Goal: Task Accomplishment & Management: Complete application form

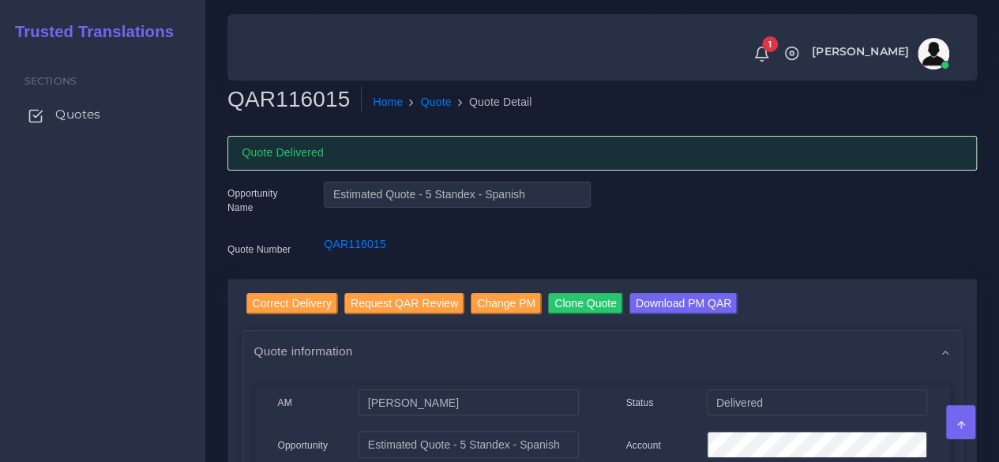
drag, startPoint x: 0, startPoint y: 0, endPoint x: 71, endPoint y: 113, distance: 133.4
click at [71, 113] on span "Quotes" at bounding box center [77, 114] width 45 height 17
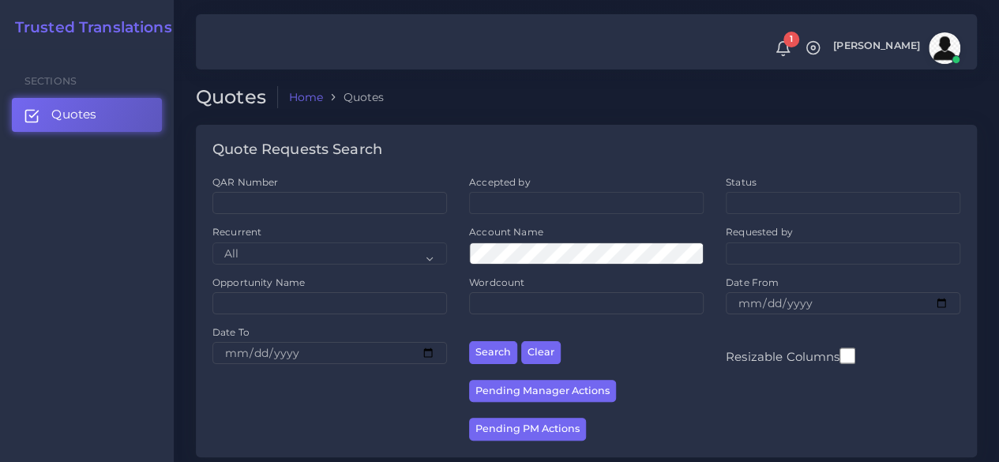
click at [298, 216] on div "QAR Number" at bounding box center [329, 200] width 257 height 50
click at [299, 210] on input "QAR Number" at bounding box center [329, 203] width 234 height 22
paste input "QAR124855"
type input "QAR124855"
click at [469, 341] on button "Search" at bounding box center [493, 352] width 48 height 23
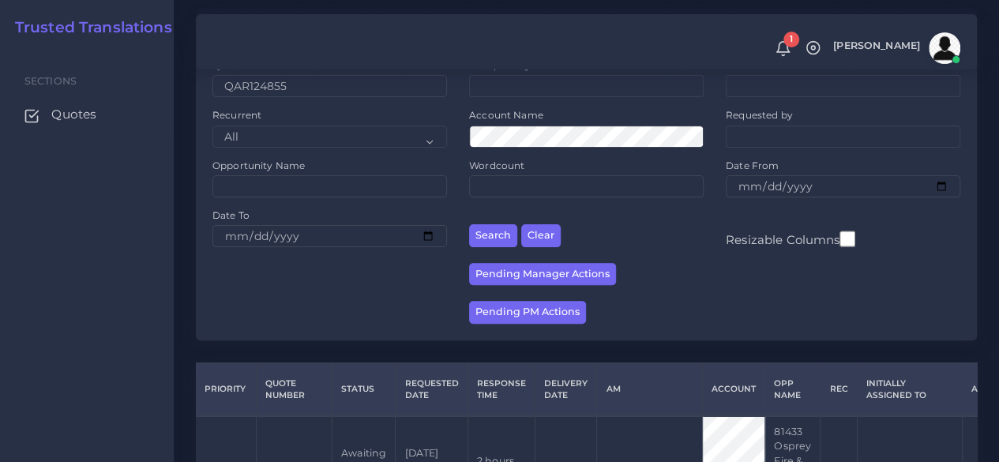
scroll to position [245, 0]
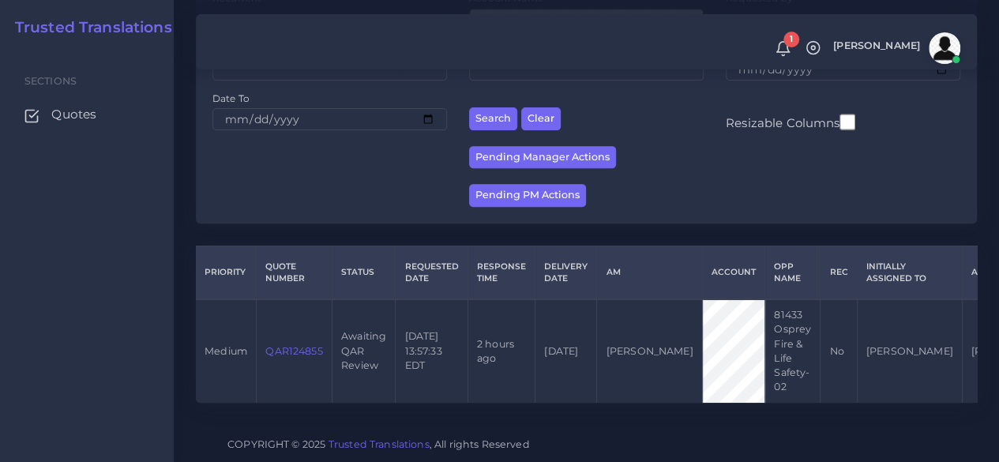
click at [309, 345] on link "QAR124855" at bounding box center [293, 351] width 57 height 12
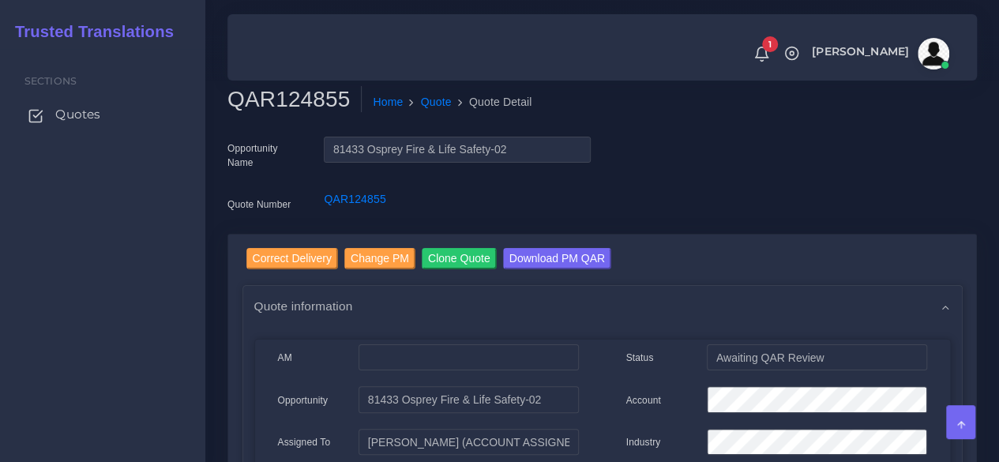
click at [73, 113] on span "Quotes" at bounding box center [77, 114] width 45 height 17
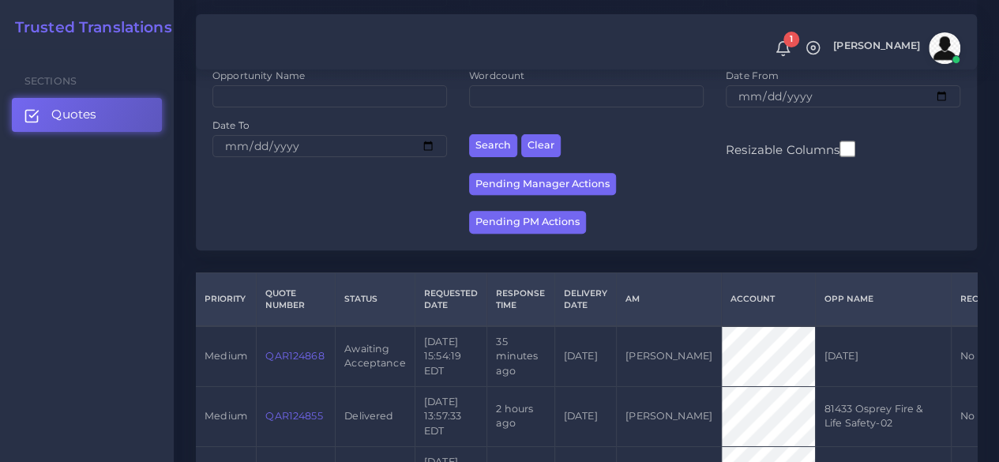
scroll to position [395, 0]
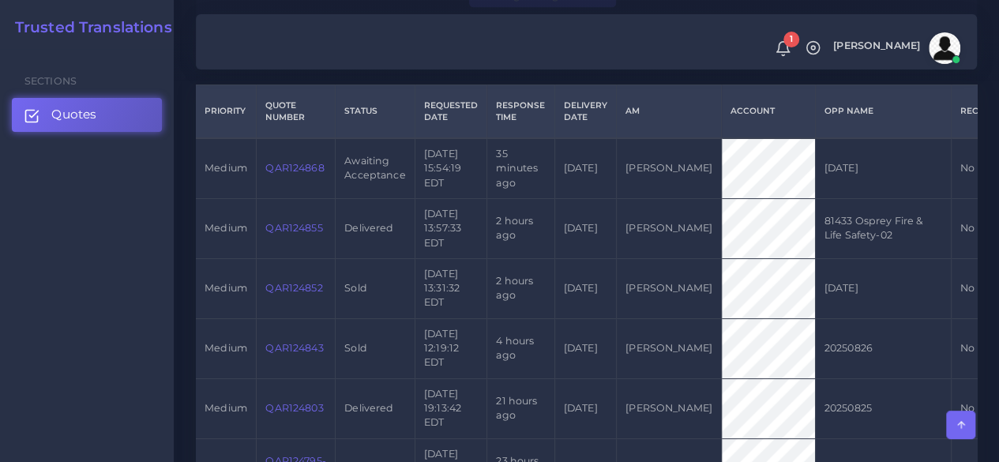
click at [283, 174] on link "QAR124868" at bounding box center [294, 168] width 58 height 12
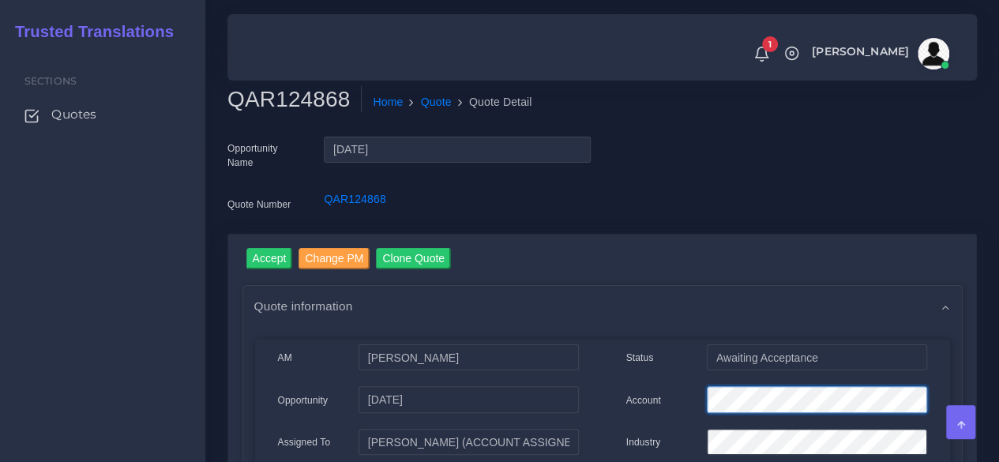
scroll to position [0, 81]
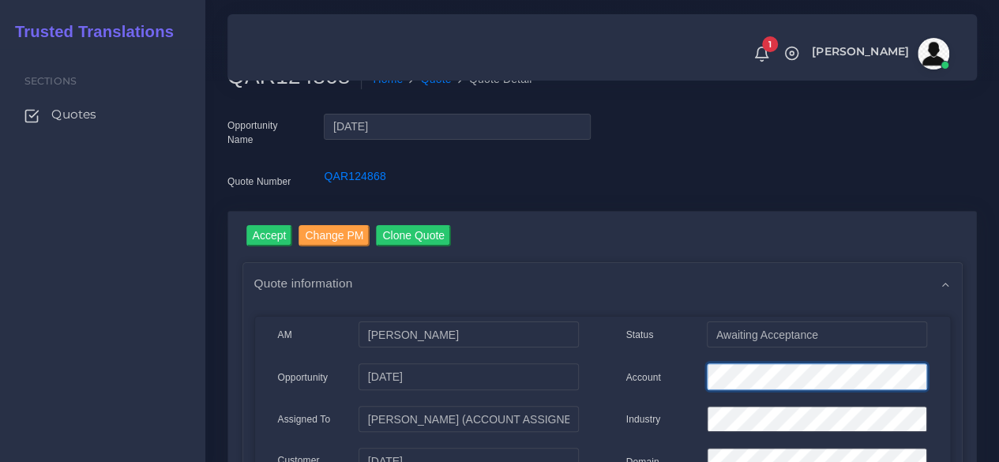
scroll to position [0, 0]
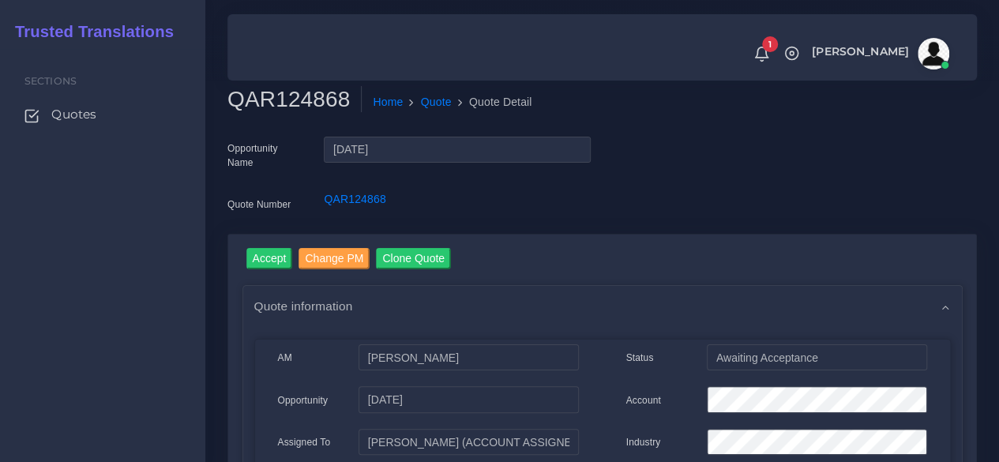
click at [276, 107] on h2 "QAR124868" at bounding box center [294, 99] width 134 height 27
copy h2 "QAR124868"
click at [268, 256] on input "Accept" at bounding box center [269, 258] width 47 height 21
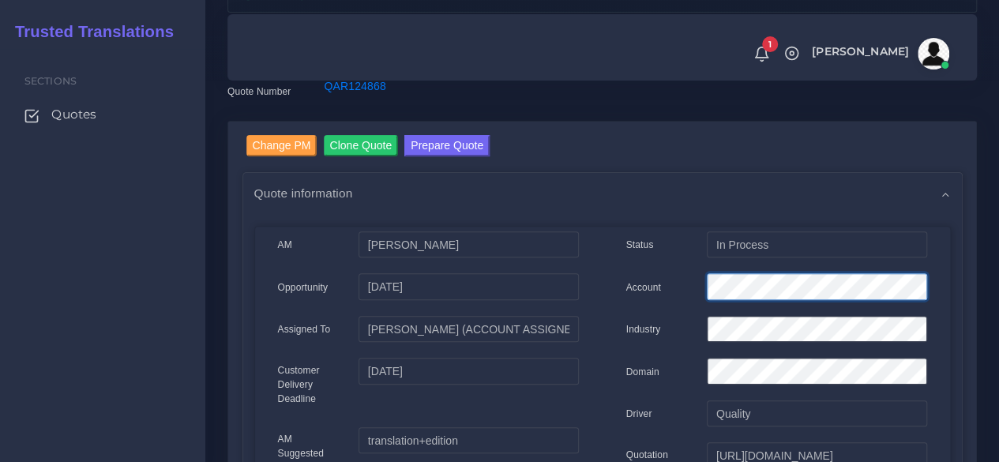
scroll to position [0, 81]
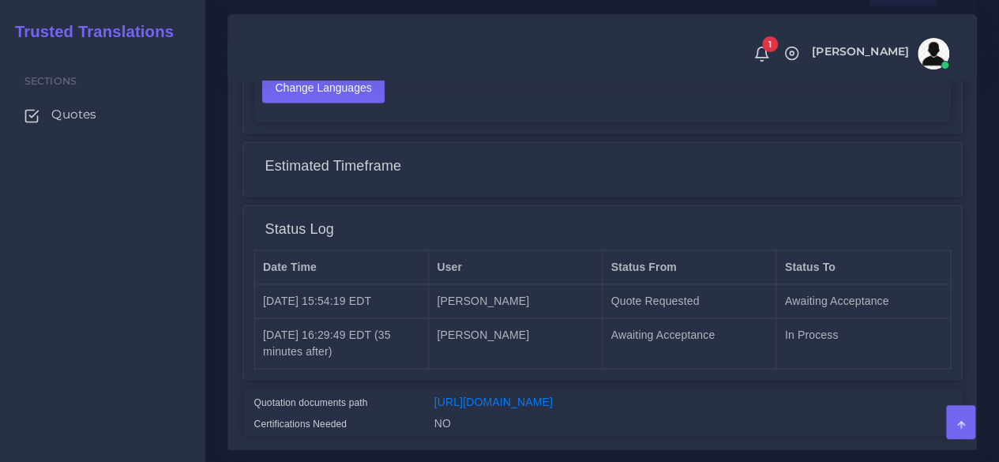
scroll to position [1328, 0]
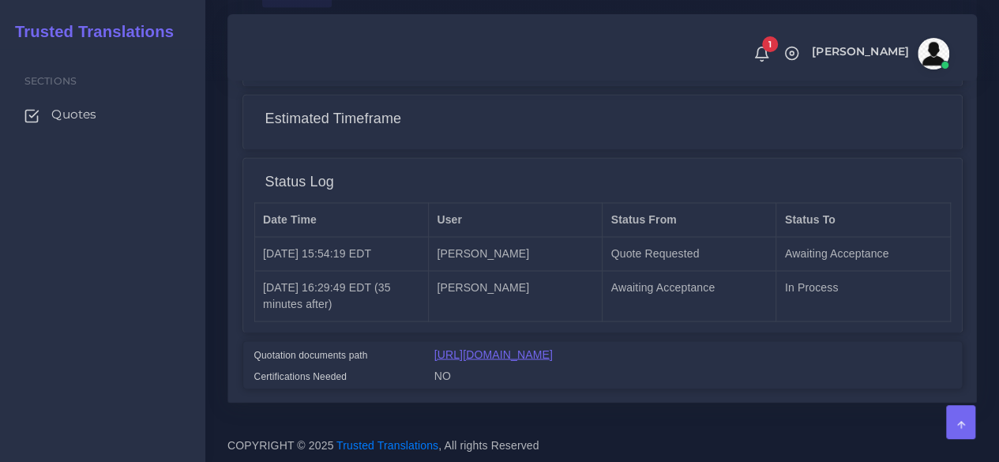
click at [519, 347] on link "[URL][DOMAIN_NAME]" at bounding box center [493, 353] width 118 height 13
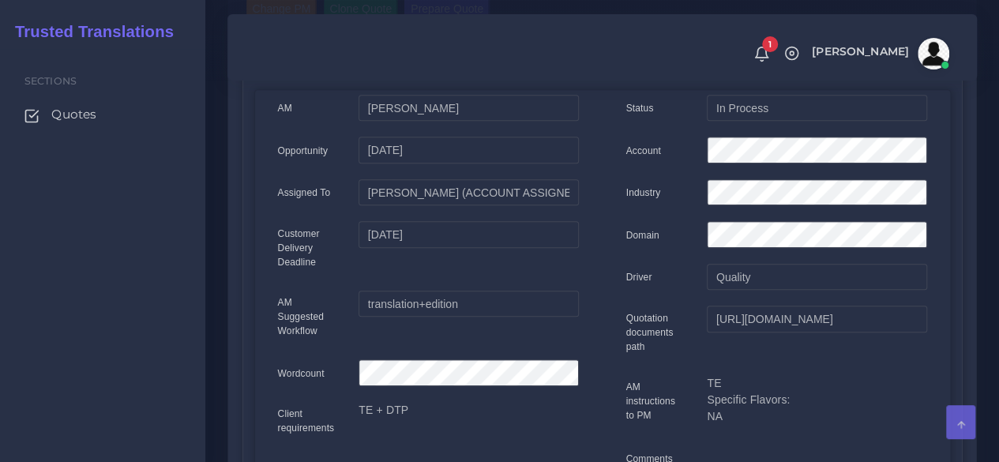
scroll to position [0, 0]
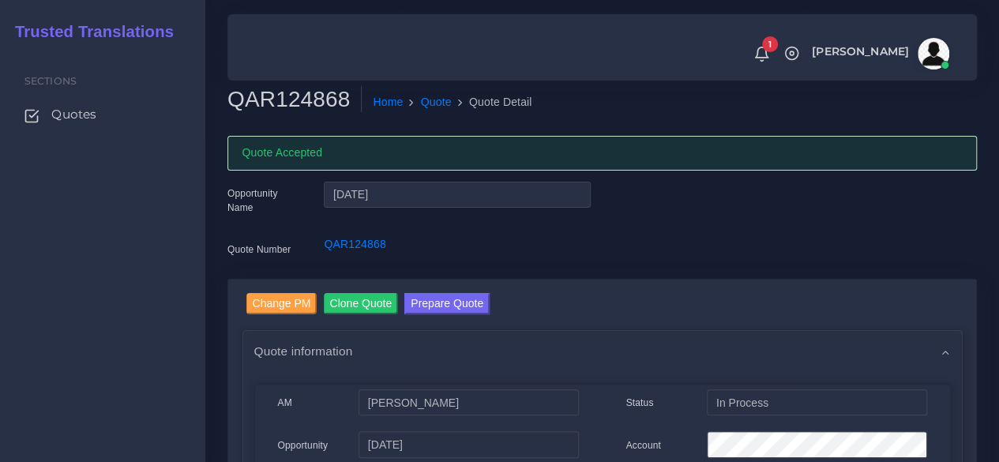
drag, startPoint x: 434, startPoint y: 309, endPoint x: 426, endPoint y: 305, distance: 9.5
click at [433, 307] on button "Prepare Quote" at bounding box center [446, 303] width 85 height 21
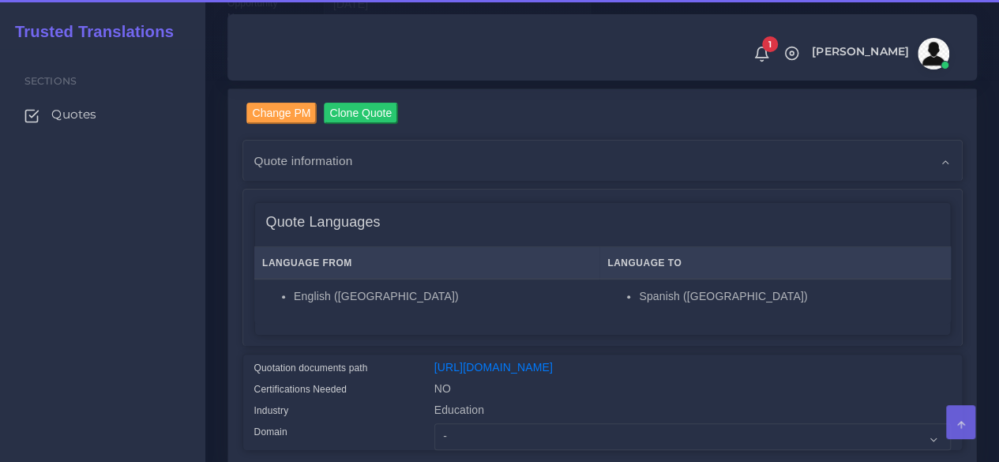
scroll to position [395, 0]
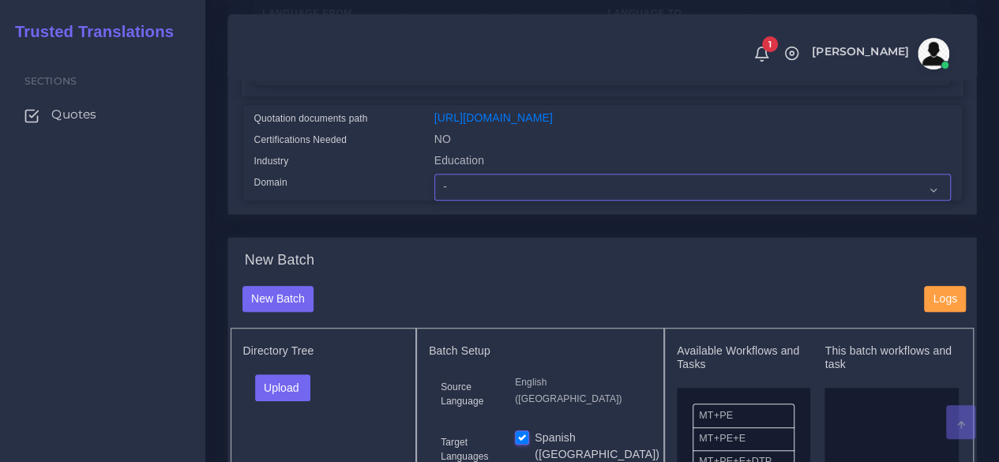
click at [495, 201] on select "- Advertising and Media Agriculture, Forestry and Fishing Architecture, Buildin…" at bounding box center [692, 187] width 516 height 27
select select "Education"
click at [434, 201] on select "- Advertising and Media Agriculture, Forestry and Fishing Architecture, Buildin…" at bounding box center [692, 187] width 516 height 27
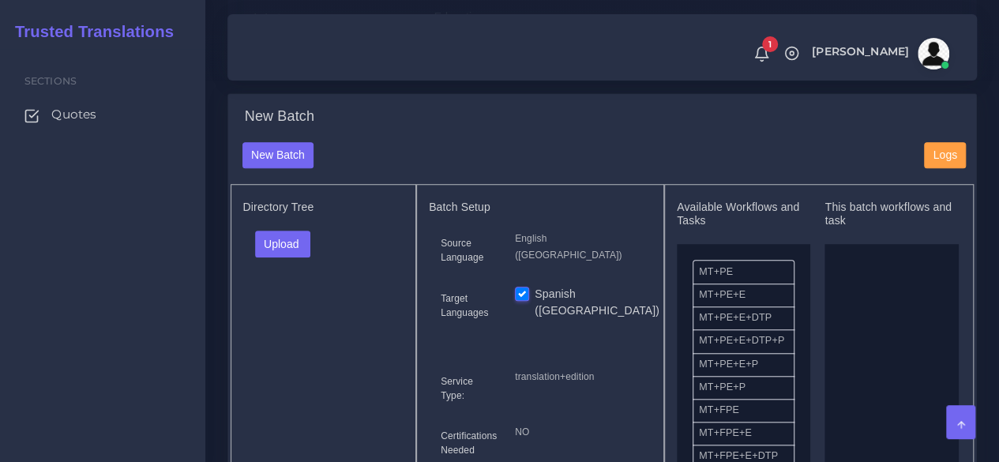
scroll to position [710, 0]
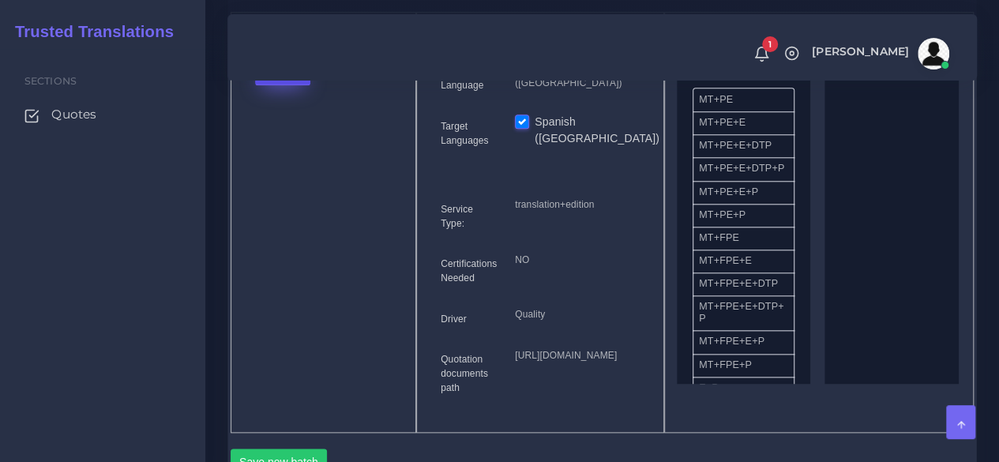
click at [291, 85] on button "Upload" at bounding box center [283, 71] width 56 height 27
click at [291, 141] on label "Files" at bounding box center [310, 132] width 109 height 20
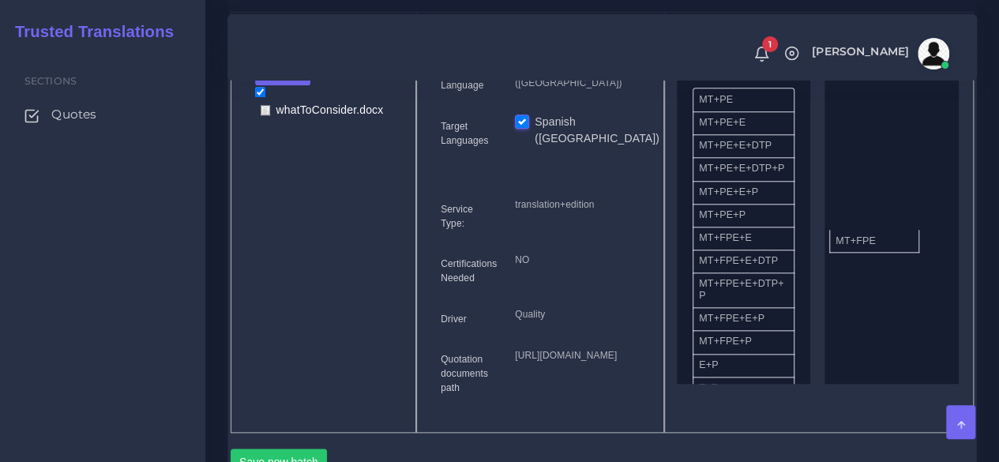
drag, startPoint x: 749, startPoint y: 275, endPoint x: 886, endPoint y: 268, distance: 136.8
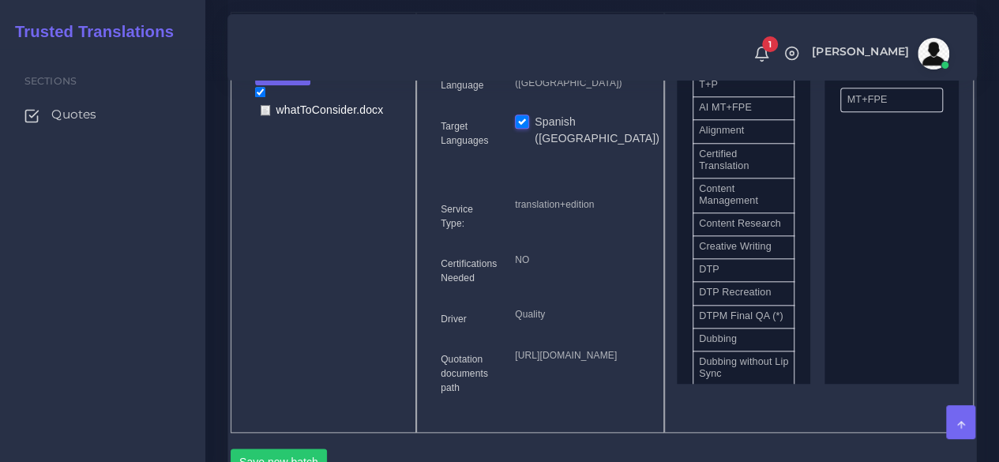
scroll to position [474, 0]
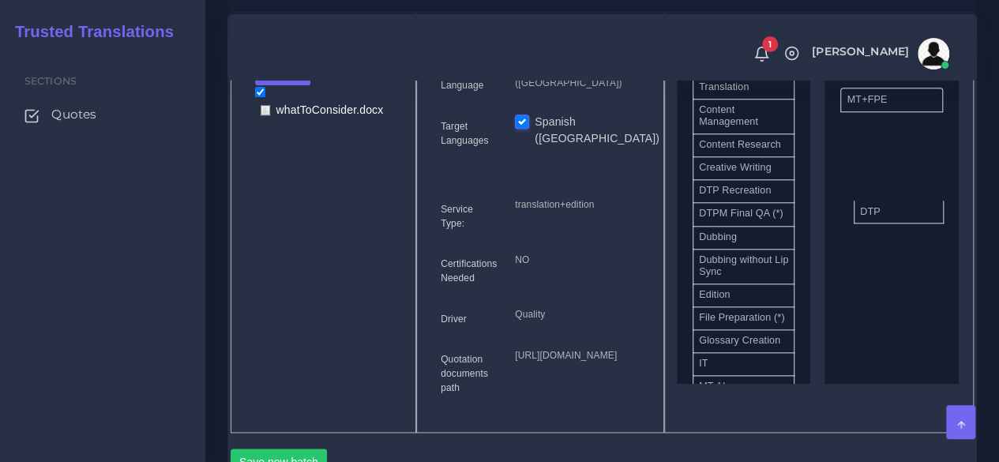
drag, startPoint x: 732, startPoint y: 239, endPoint x: 838, endPoint y: 260, distance: 107.8
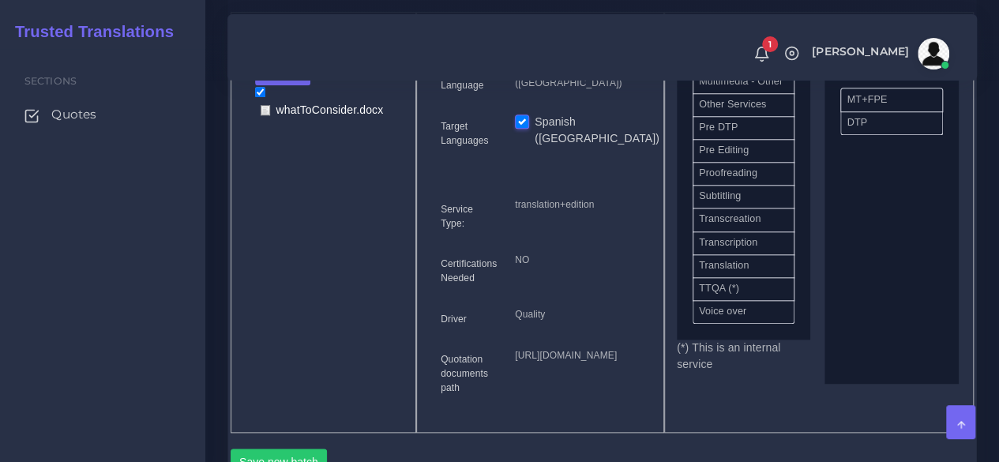
scroll to position [862, 0]
drag, startPoint x: 743, startPoint y: 175, endPoint x: 889, endPoint y: 116, distance: 157.6
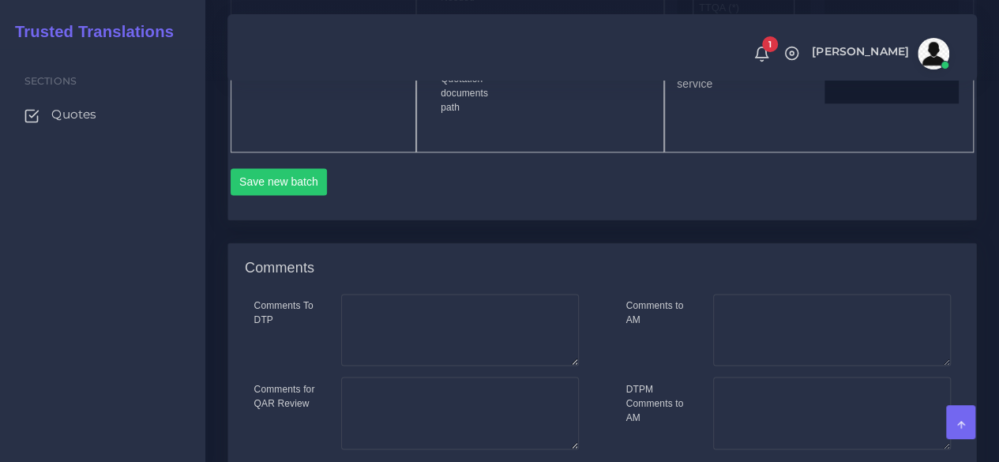
scroll to position [1105, 0]
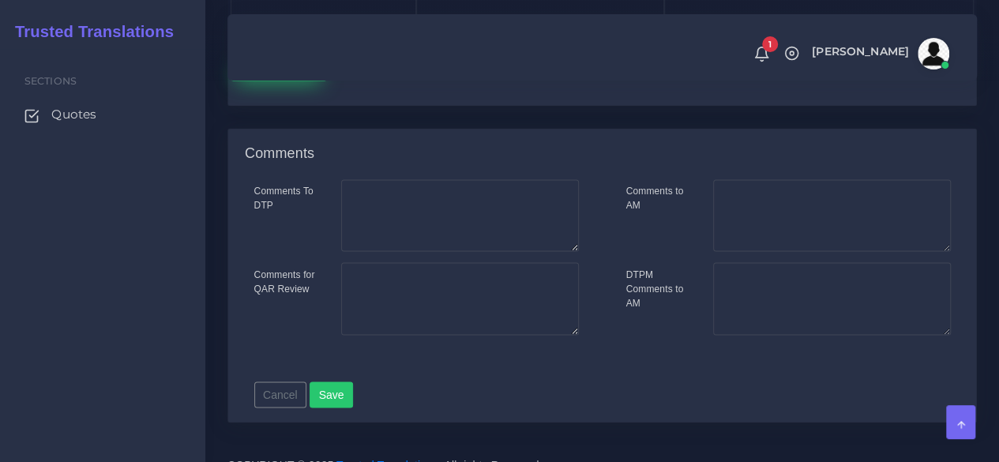
click at [281, 81] on button "Save new batch" at bounding box center [279, 67] width 97 height 27
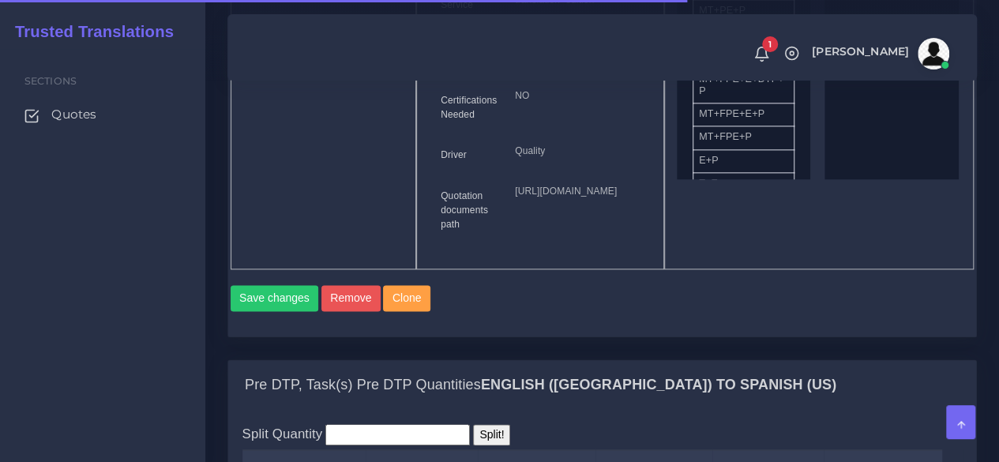
scroll to position [1184, 0]
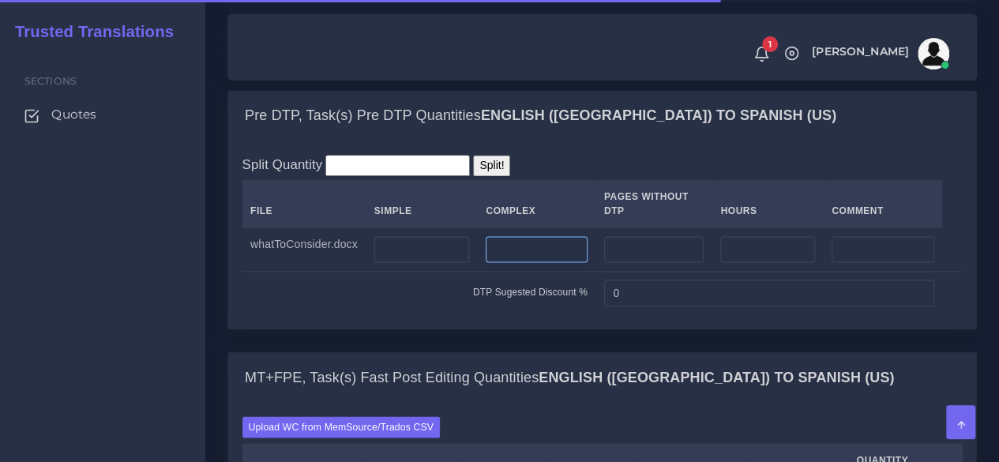
click at [564, 263] on input "number" at bounding box center [536, 249] width 101 height 27
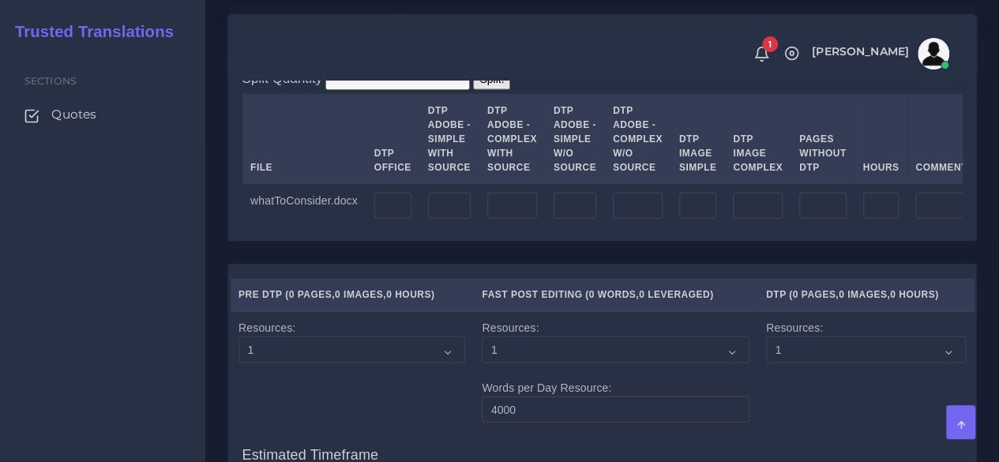
scroll to position [1816, 0]
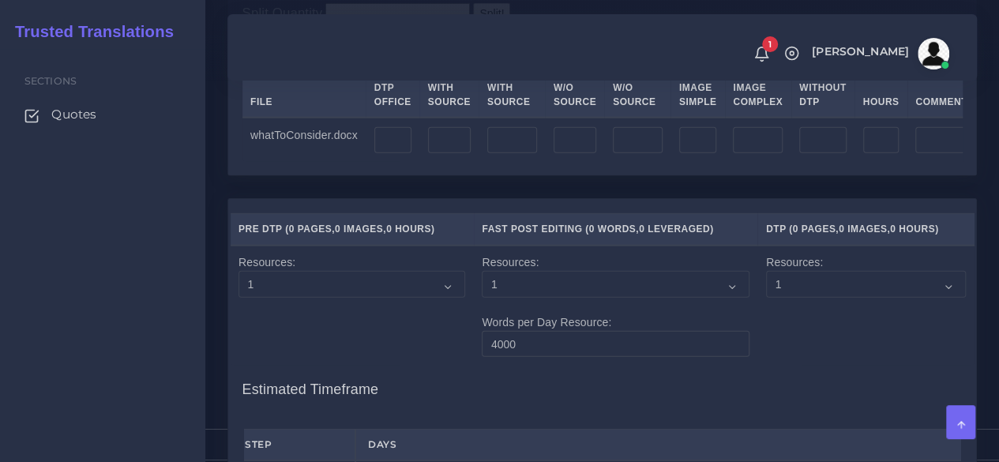
type input "1"
click at [624, 154] on input "number" at bounding box center [638, 140] width 50 height 27
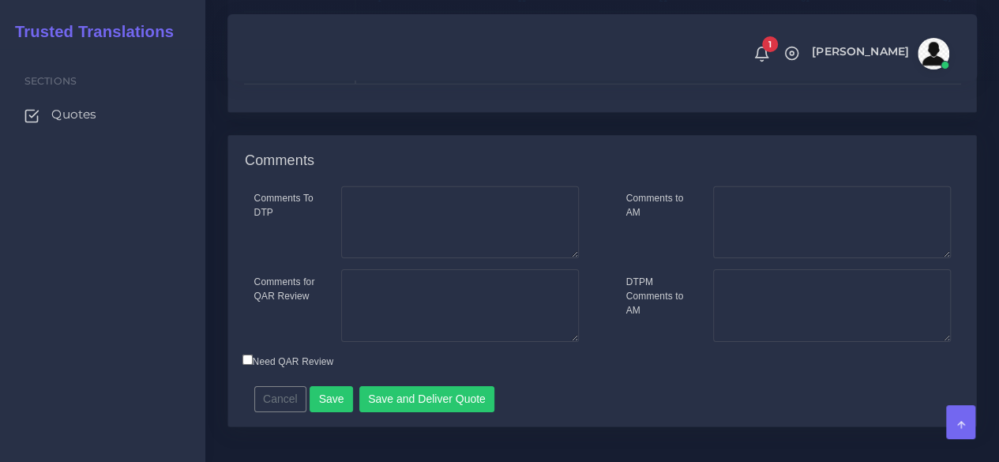
scroll to position [2551, 0]
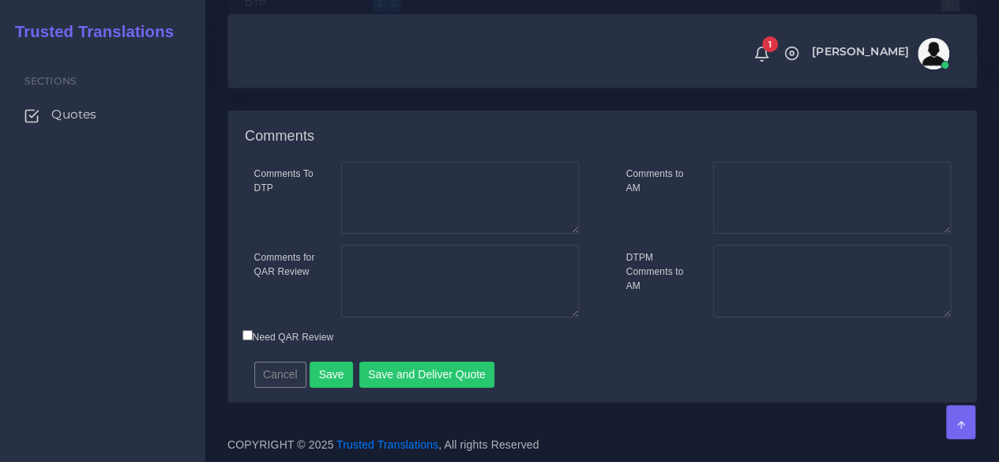
type input "1"
click at [295, 377] on button "Cancel" at bounding box center [280, 375] width 53 height 27
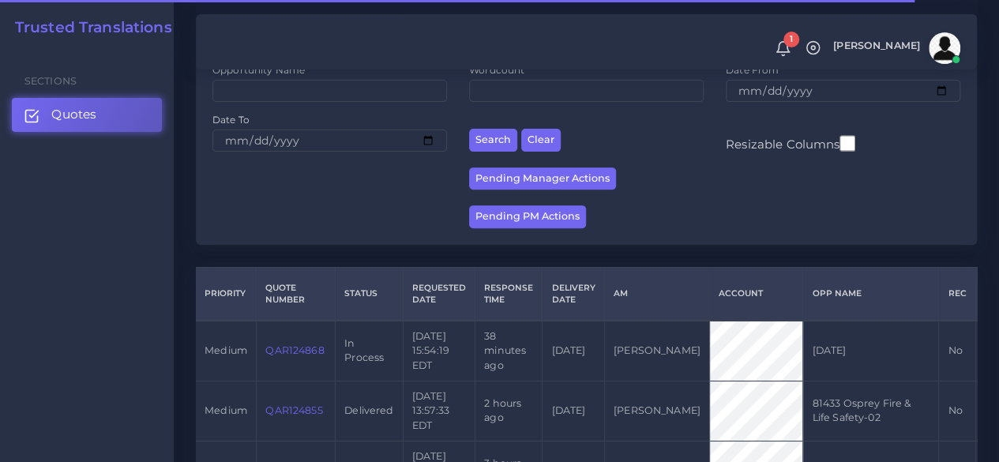
scroll to position [316, 0]
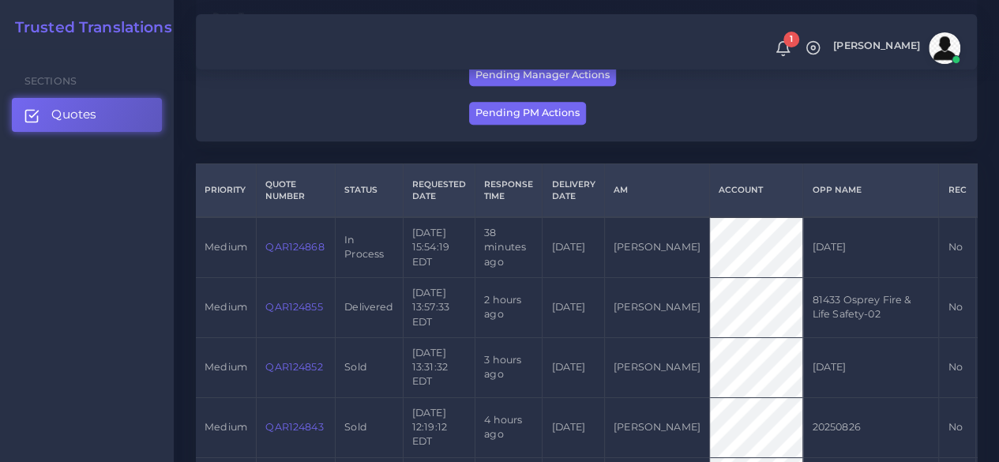
click at [309, 253] on link "QAR124868" at bounding box center [294, 247] width 58 height 12
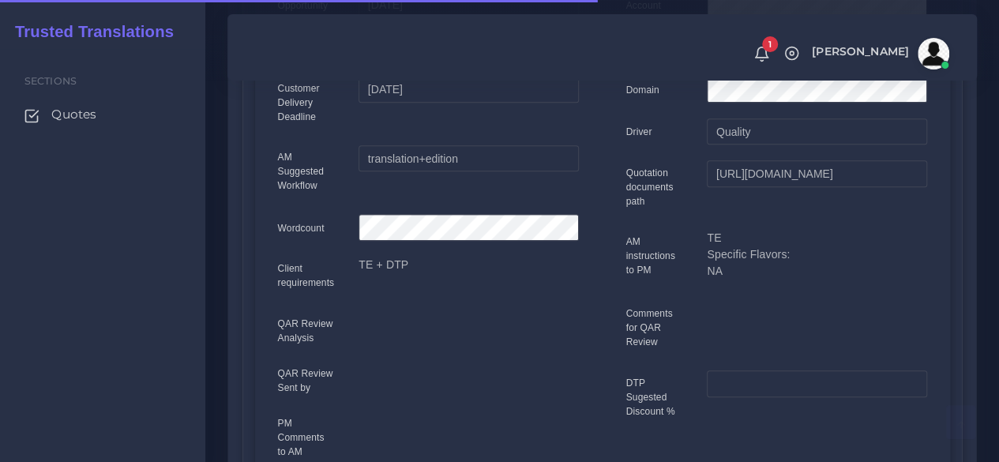
scroll to position [158, 0]
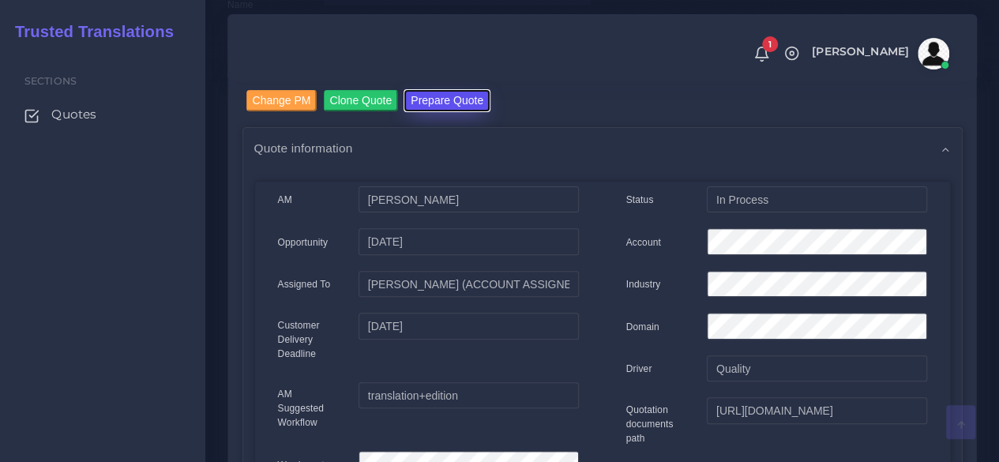
click at [442, 94] on button "Prepare Quote" at bounding box center [446, 100] width 85 height 21
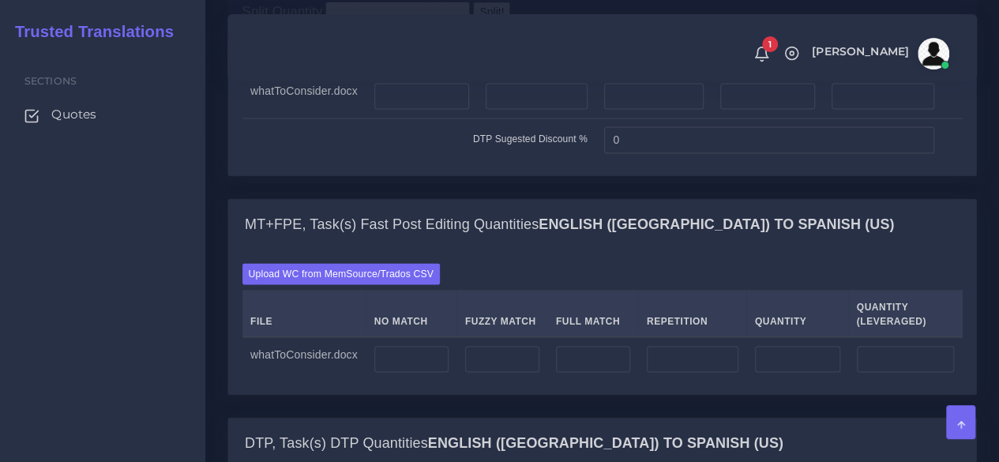
scroll to position [1342, 0]
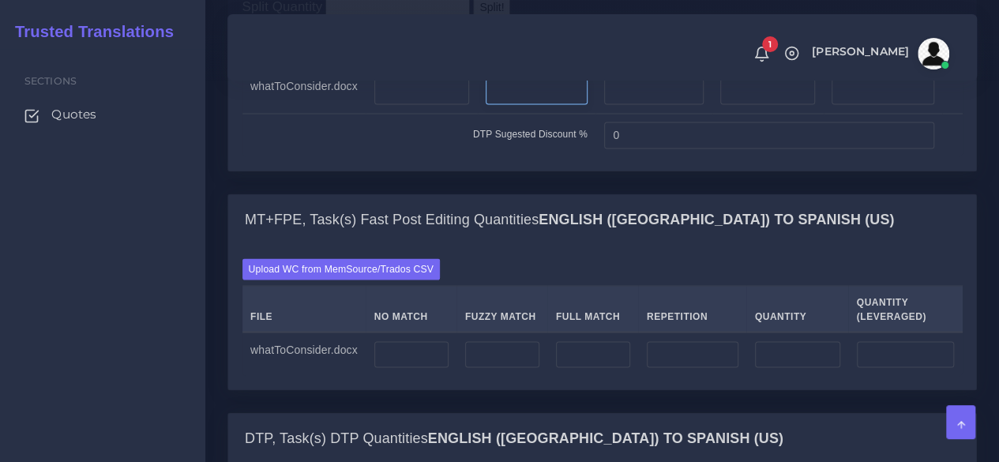
click at [556, 105] on input "number" at bounding box center [536, 91] width 101 height 27
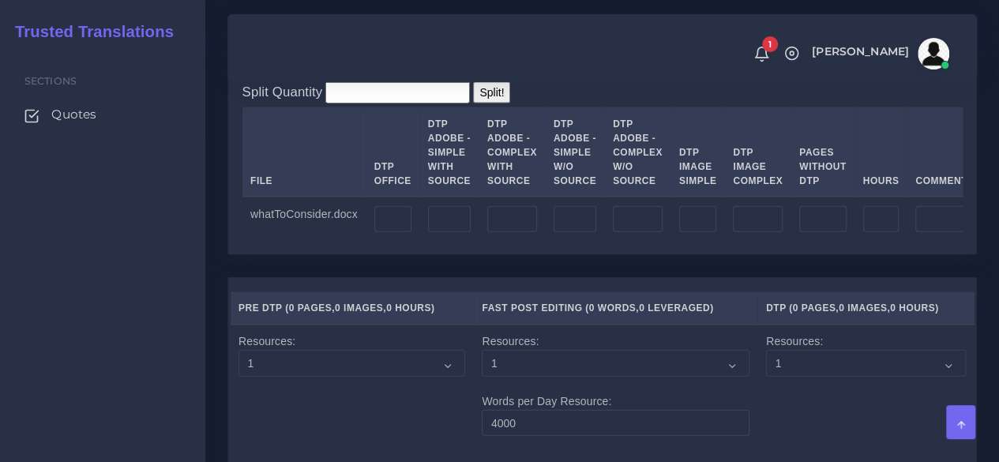
scroll to position [1816, 0]
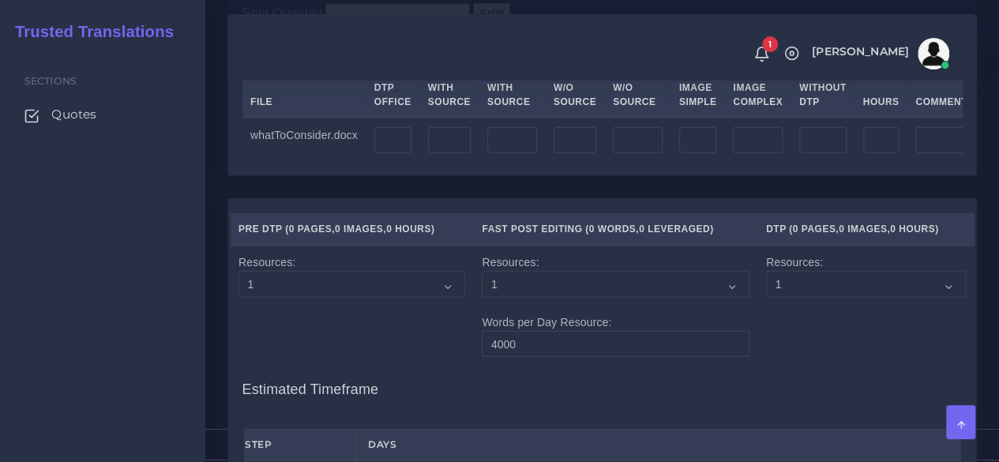
type input "1"
click at [628, 154] on input "number" at bounding box center [638, 140] width 50 height 27
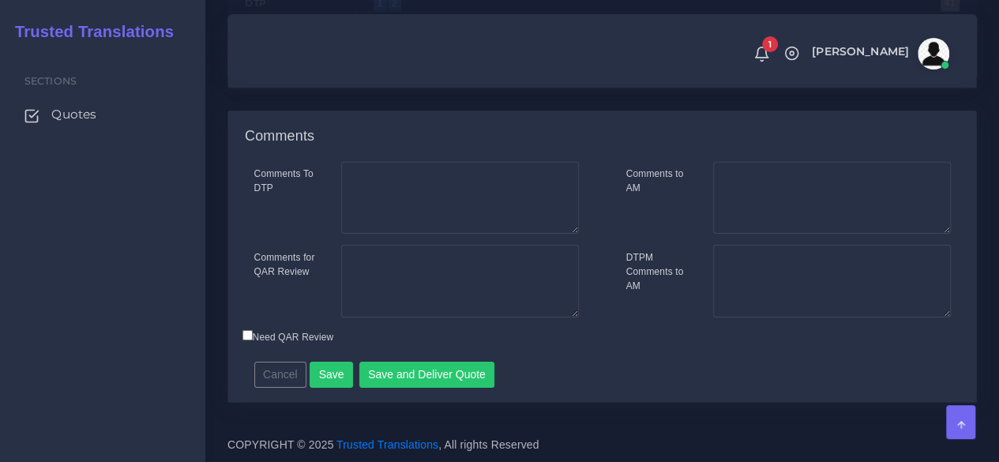
scroll to position [2551, 0]
type input "1"
click at [326, 377] on button "Save" at bounding box center [330, 375] width 43 height 27
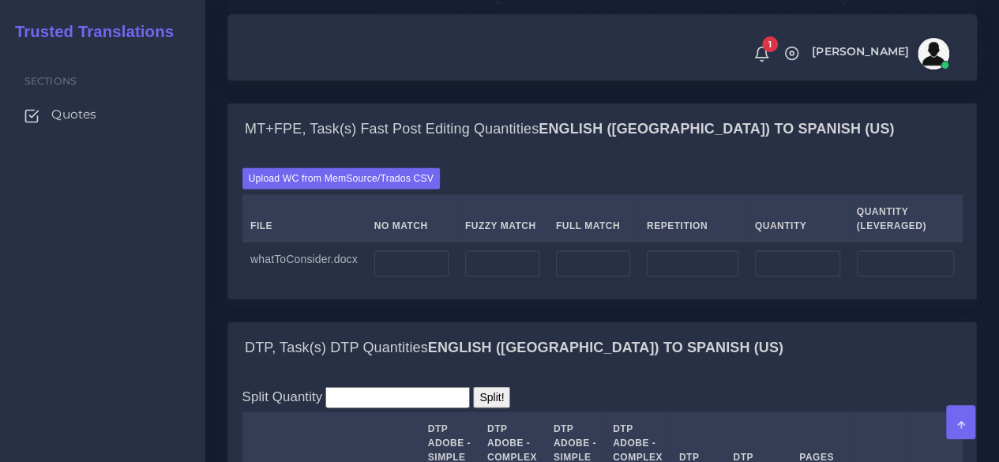
scroll to position [1579, 0]
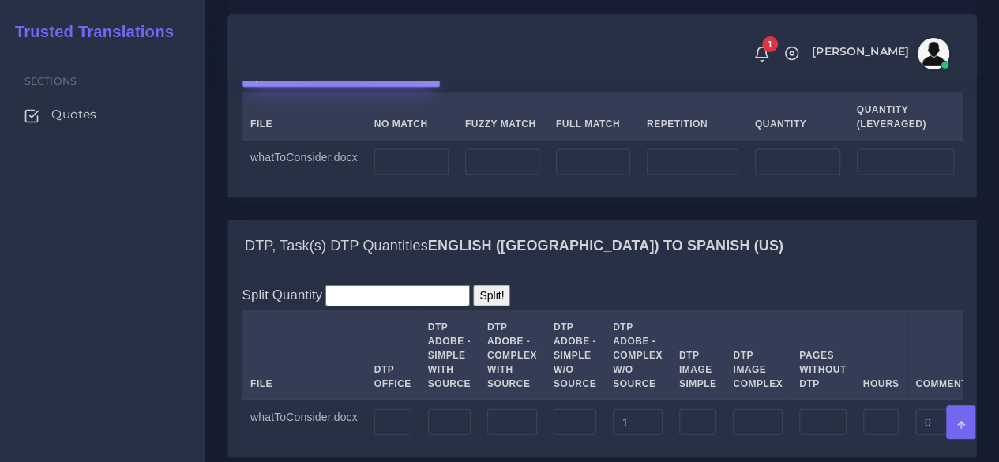
click at [336, 88] on label "Upload WC from MemSource/Trados CSV" at bounding box center [341, 76] width 198 height 21
click at [0, 0] on input "Upload WC from MemSource/Trados CSV" at bounding box center [0, 0] width 0 height 0
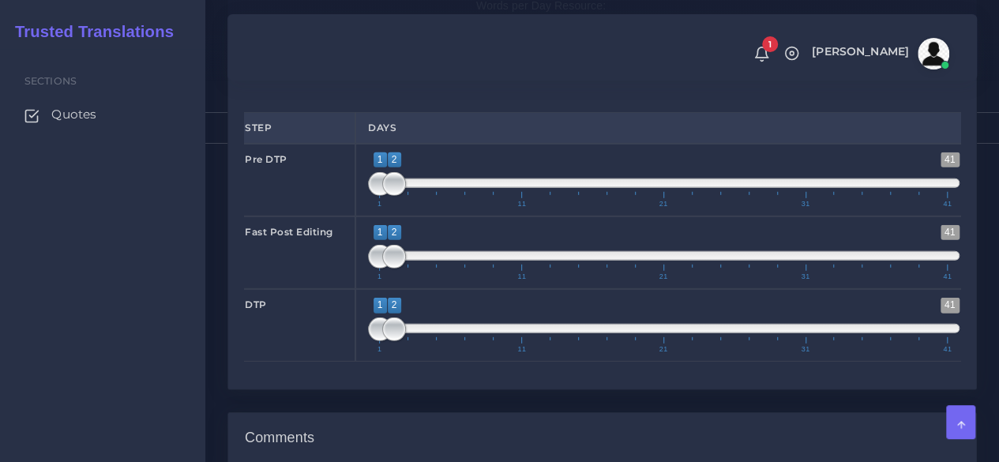
scroll to position [2289, 0]
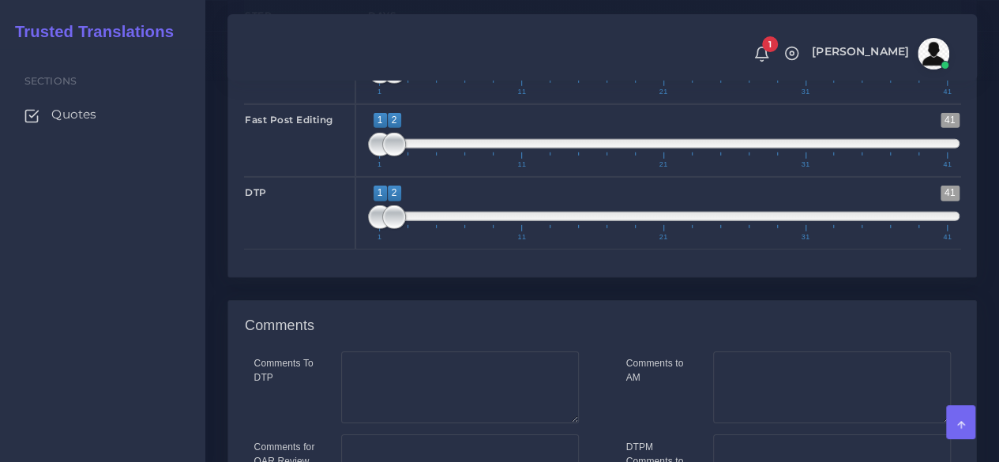
type input "1;1"
drag, startPoint x: 395, startPoint y: 189, endPoint x: 332, endPoint y: 197, distance: 63.7
click at [332, 104] on div "Pre DTP 1 41 1 1 1 — 1 1 11 21 31 41 1;1" at bounding box center [602, 68] width 740 height 73
type input "1;1"
drag, startPoint x: 387, startPoint y: 261, endPoint x: 346, endPoint y: 261, distance: 41.1
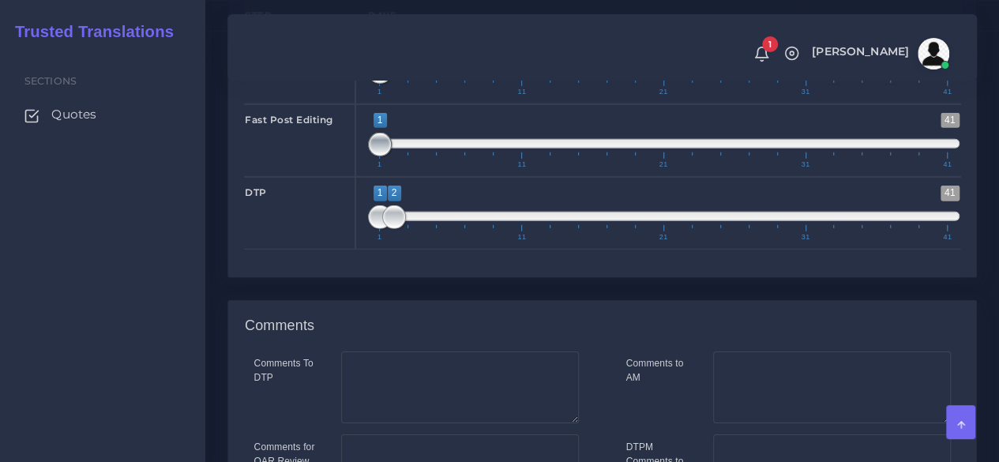
click at [346, 177] on div "Fast Post Editing 1 41 1 1 1 — 1 1 11 21 31 41 1;1" at bounding box center [602, 140] width 740 height 73
type input "1;1"
drag, startPoint x: 388, startPoint y: 333, endPoint x: 328, endPoint y: 333, distance: 60.8
click at [331, 249] on div "DTP 1 41 1 1 1 — 1 1 11 21 31 41 1;1" at bounding box center [602, 213] width 740 height 73
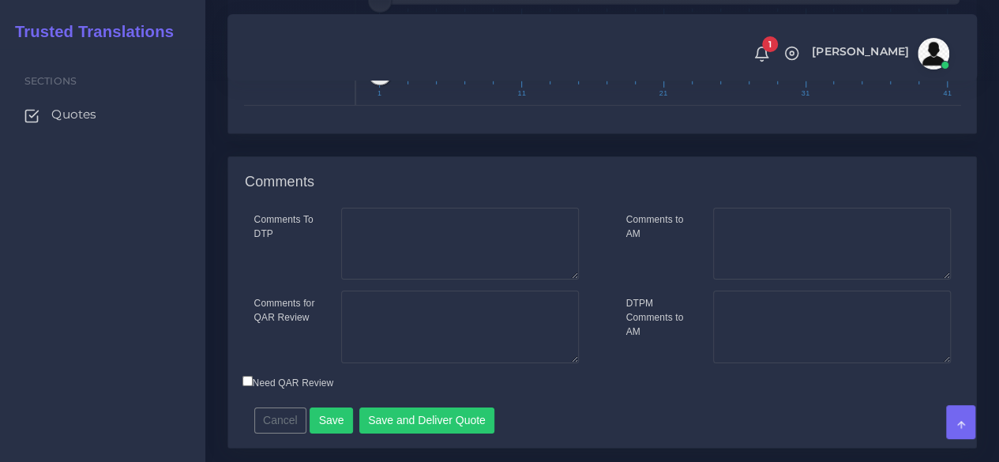
scroll to position [2596, 0]
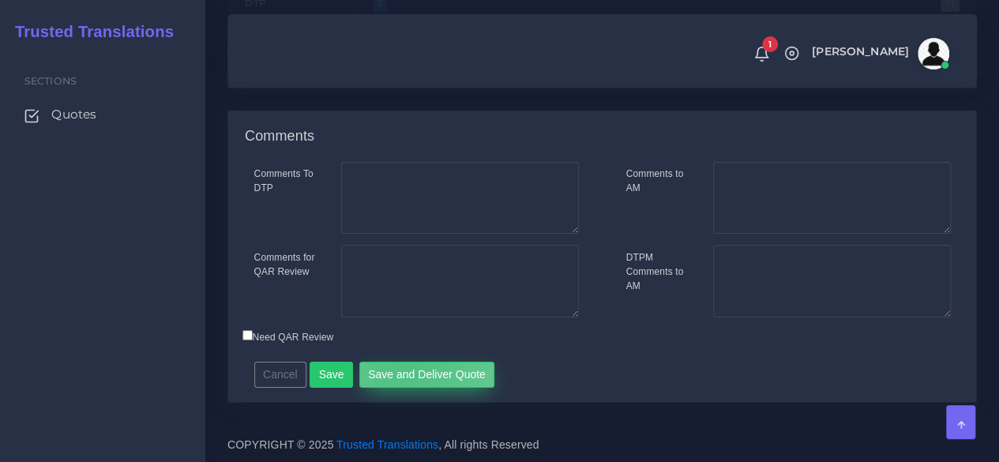
click at [401, 368] on button "Save and Deliver Quote" at bounding box center [427, 375] width 136 height 27
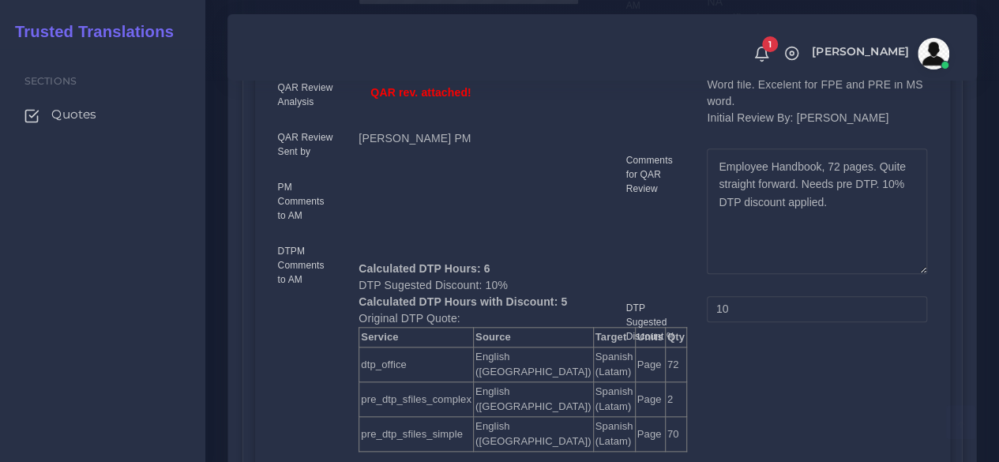
scroll to position [632, 0]
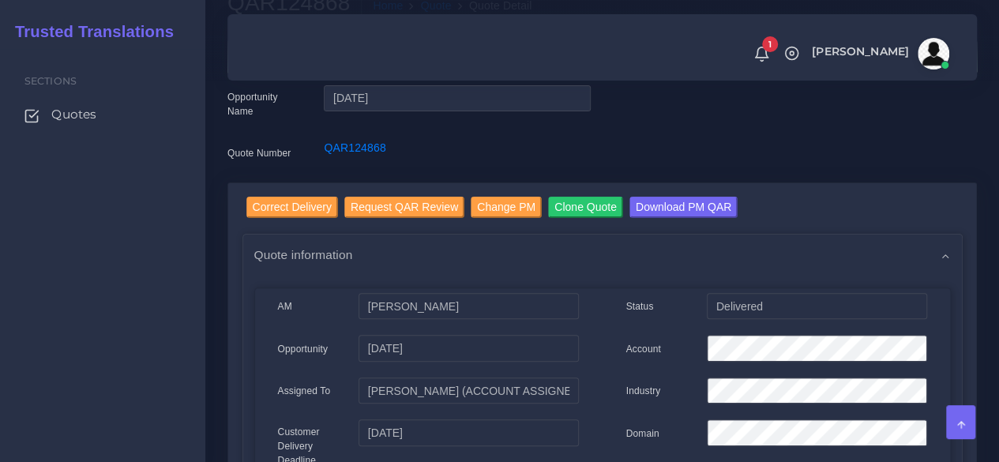
scroll to position [316, 0]
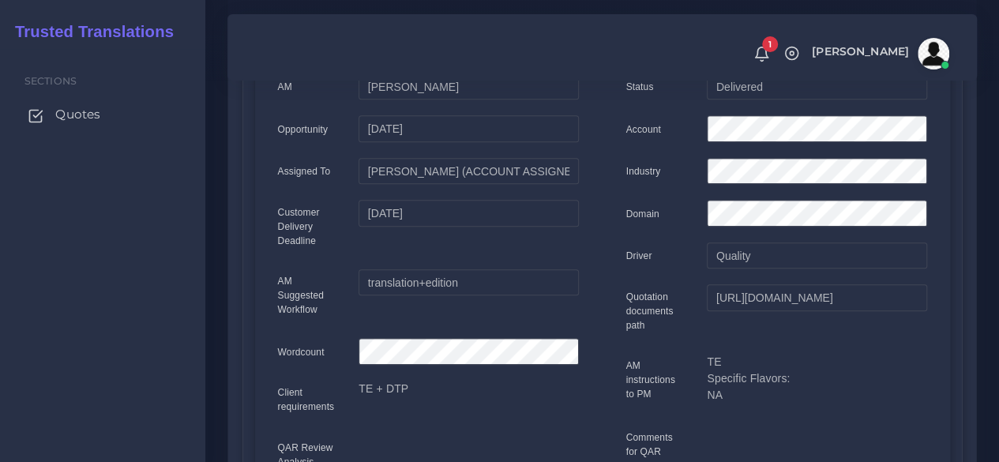
click at [98, 107] on span "Quotes" at bounding box center [77, 114] width 45 height 17
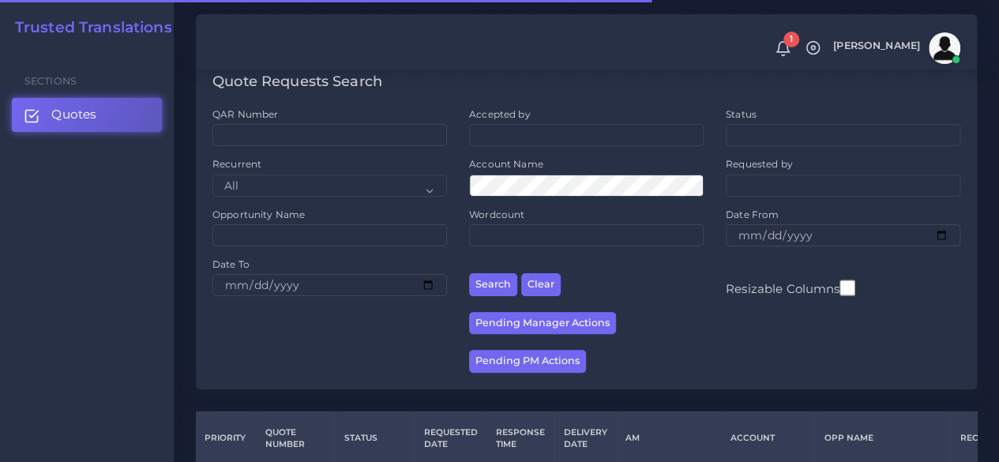
scroll to position [316, 0]
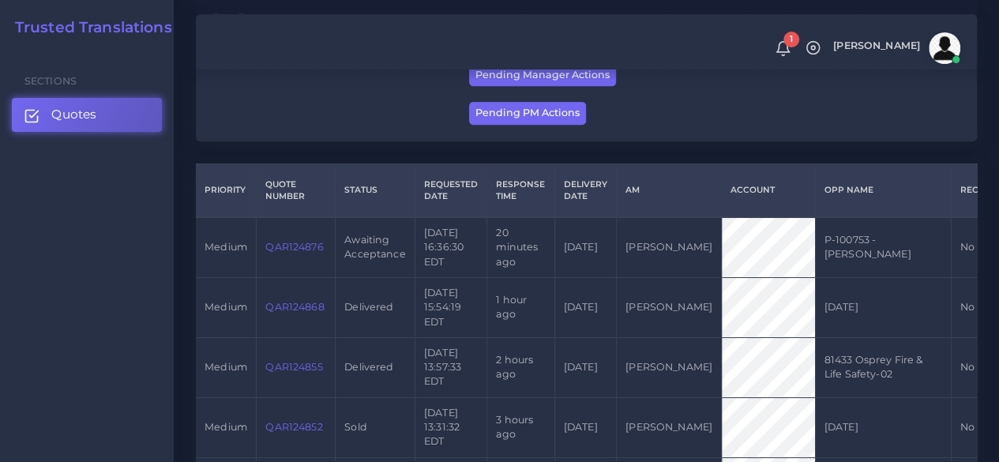
click at [300, 249] on link "QAR124876" at bounding box center [294, 247] width 58 height 12
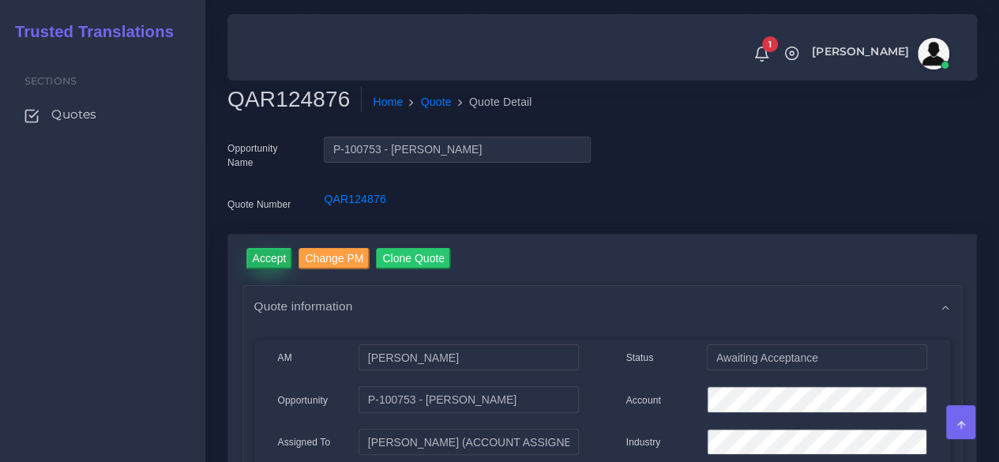
click at [266, 258] on input "Accept" at bounding box center [269, 258] width 47 height 21
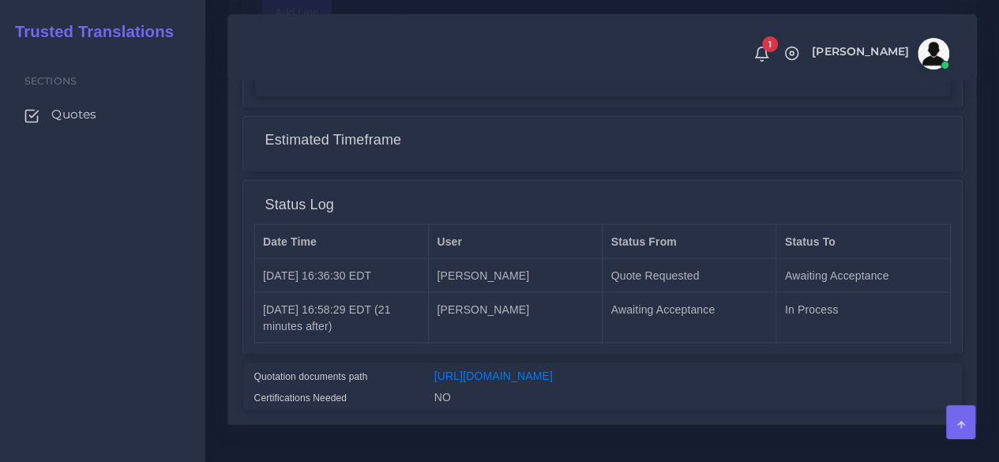
scroll to position [1362, 0]
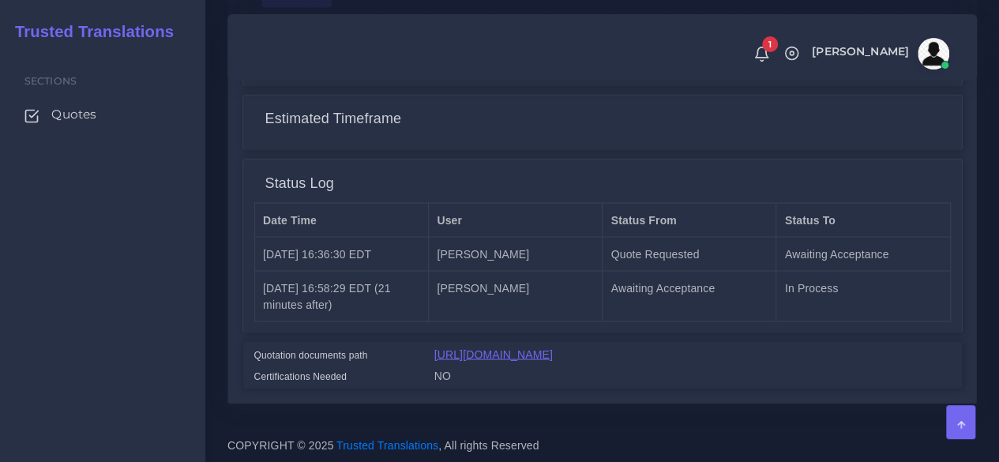
click at [516, 347] on link "[URL][DOMAIN_NAME]" at bounding box center [493, 353] width 118 height 13
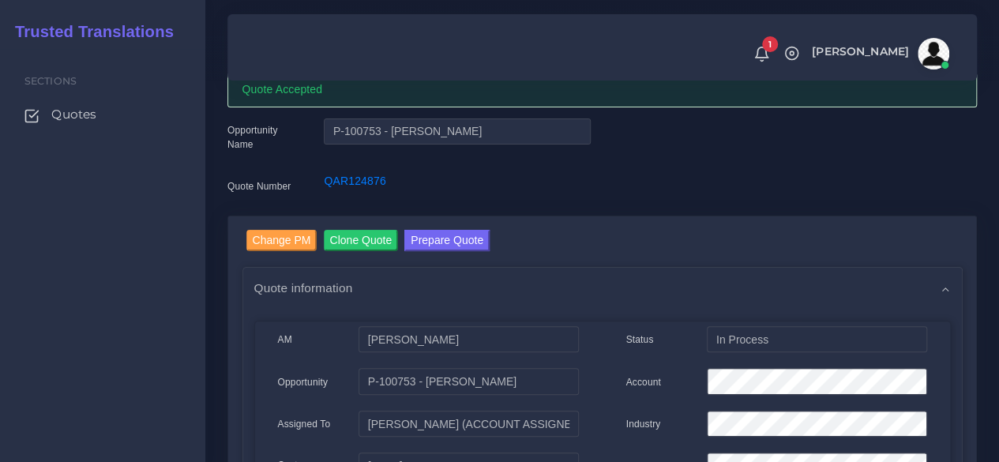
scroll to position [0, 0]
